Goal: Task Accomplishment & Management: Use online tool/utility

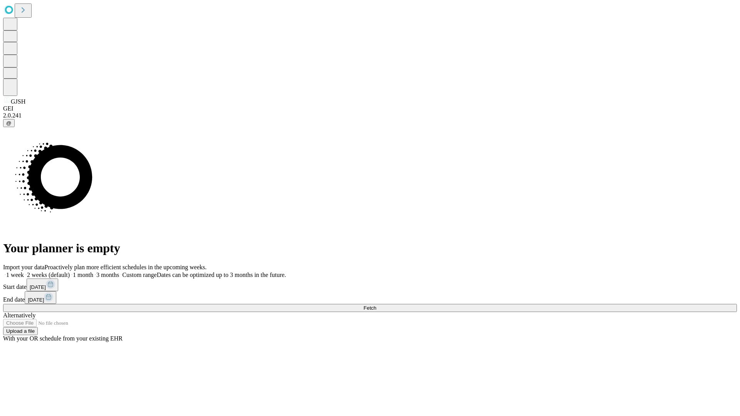
click at [376, 305] on span "Fetch" at bounding box center [369, 308] width 13 height 6
